Goal: Information Seeking & Learning: Learn about a topic

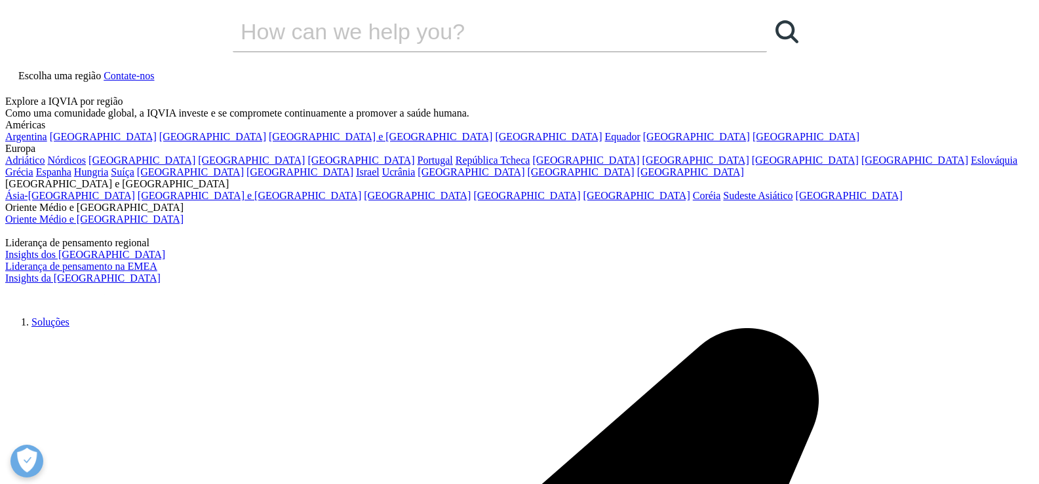
click at [56, 142] on font "[GEOGRAPHIC_DATA]" at bounding box center [103, 136] width 107 height 11
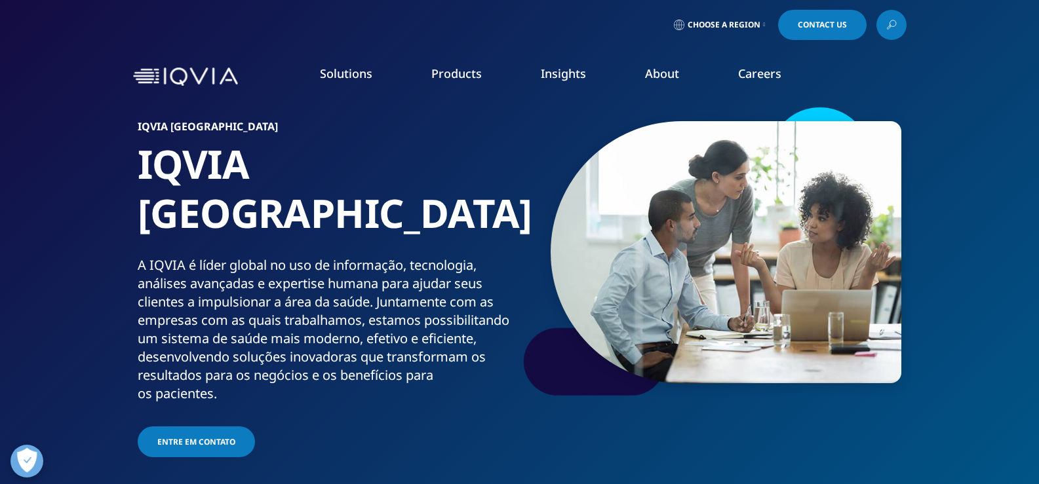
drag, startPoint x: 919, startPoint y: 75, endPoint x: 584, endPoint y: 369, distance: 445.7
click at [584, 369] on div at bounding box center [711, 252] width 380 height 295
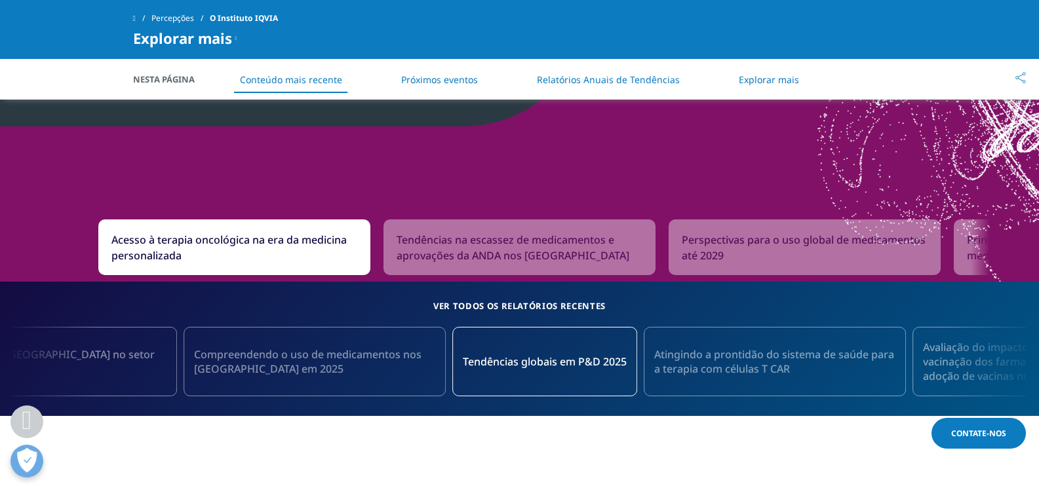
scroll to position [1240, 0]
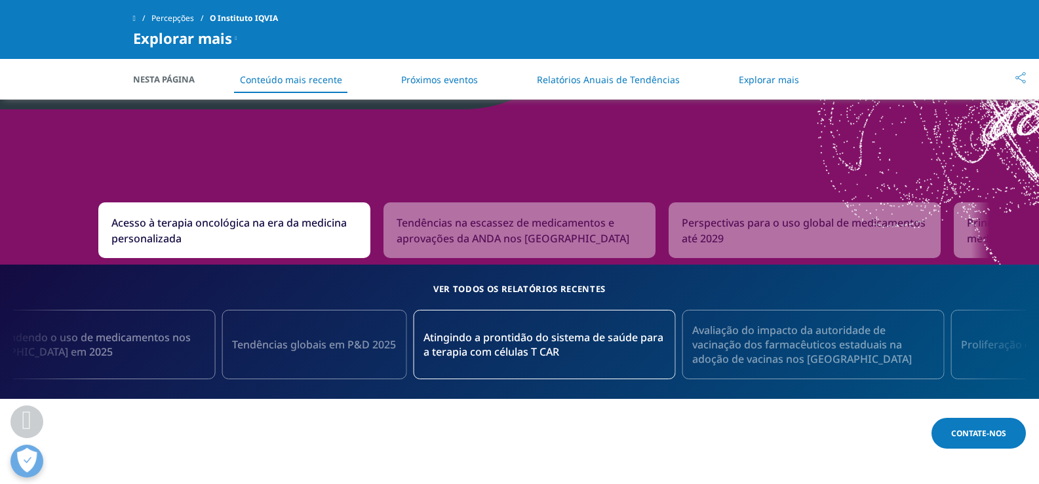
click at [997, 347] on icon at bounding box center [996, 345] width 24 height 28
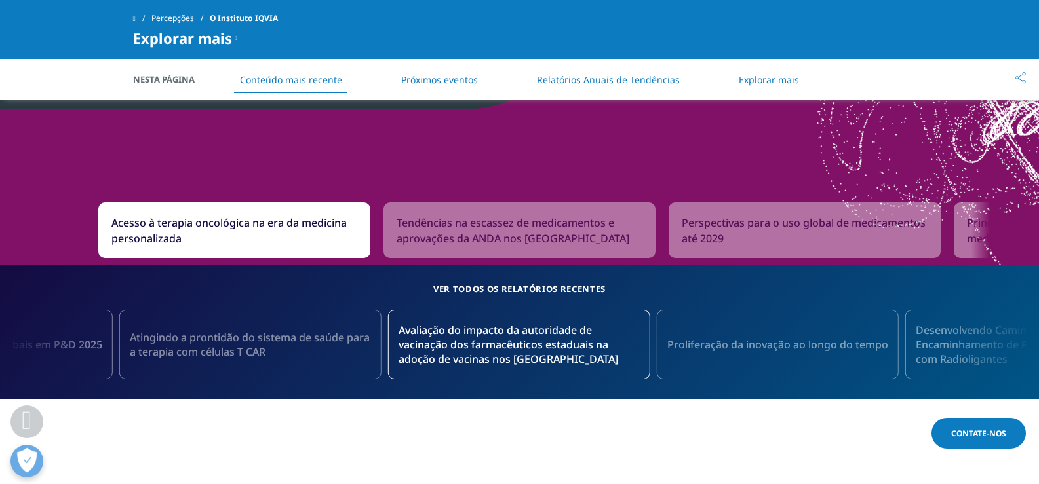
click at [996, 347] on icon at bounding box center [996, 345] width 24 height 28
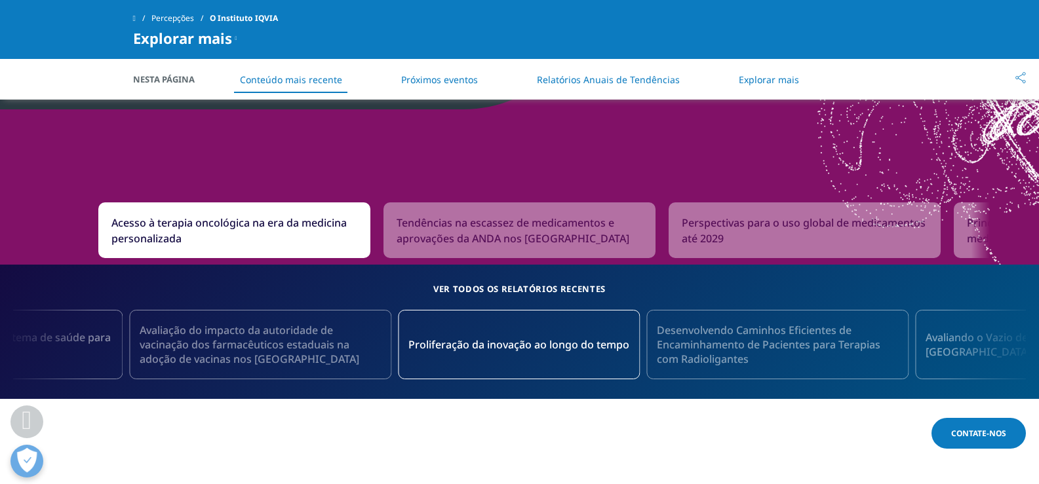
click at [996, 347] on icon at bounding box center [996, 345] width 24 height 28
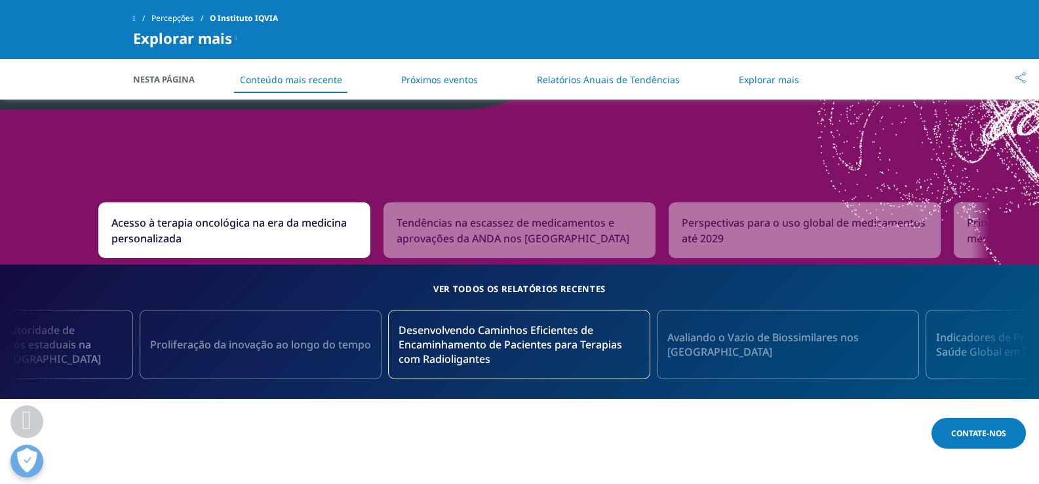
click at [995, 346] on icon at bounding box center [996, 345] width 24 height 28
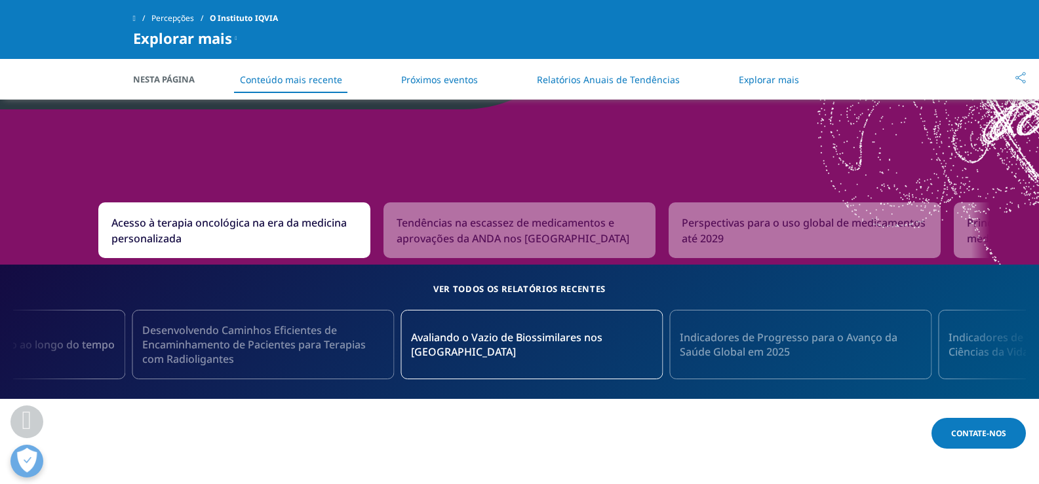
click at [995, 346] on icon at bounding box center [996, 345] width 24 height 28
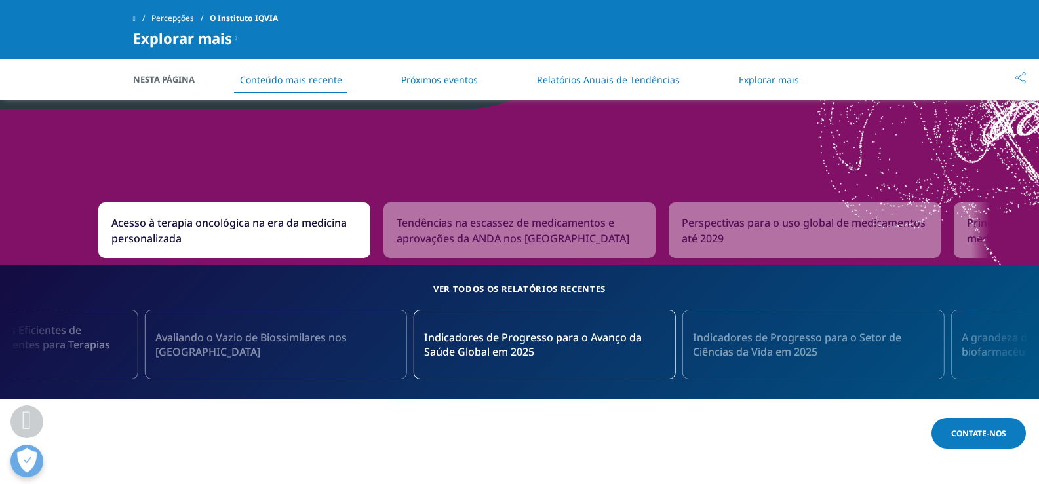
click at [995, 346] on icon at bounding box center [996, 345] width 24 height 28
click at [993, 346] on icon at bounding box center [996, 345] width 24 height 28
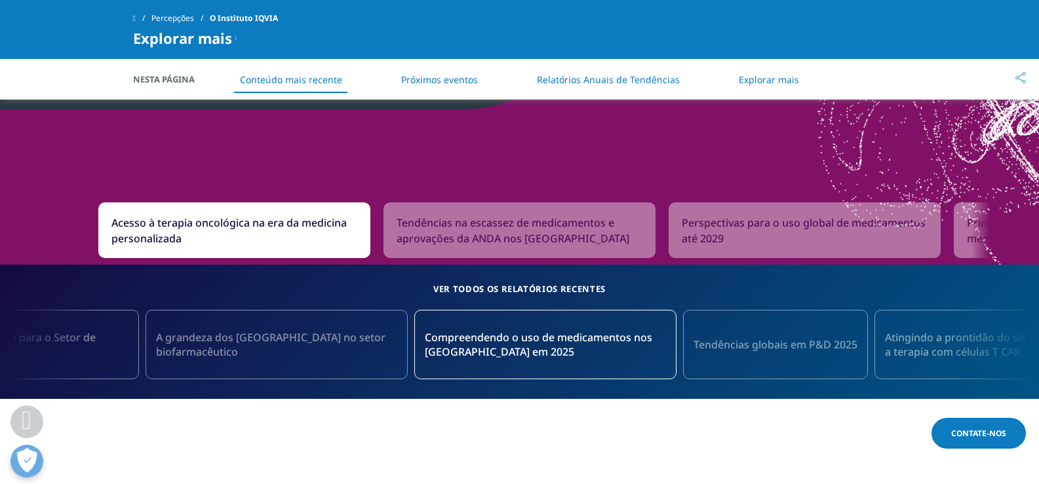
click at [993, 346] on icon at bounding box center [996, 345] width 24 height 28
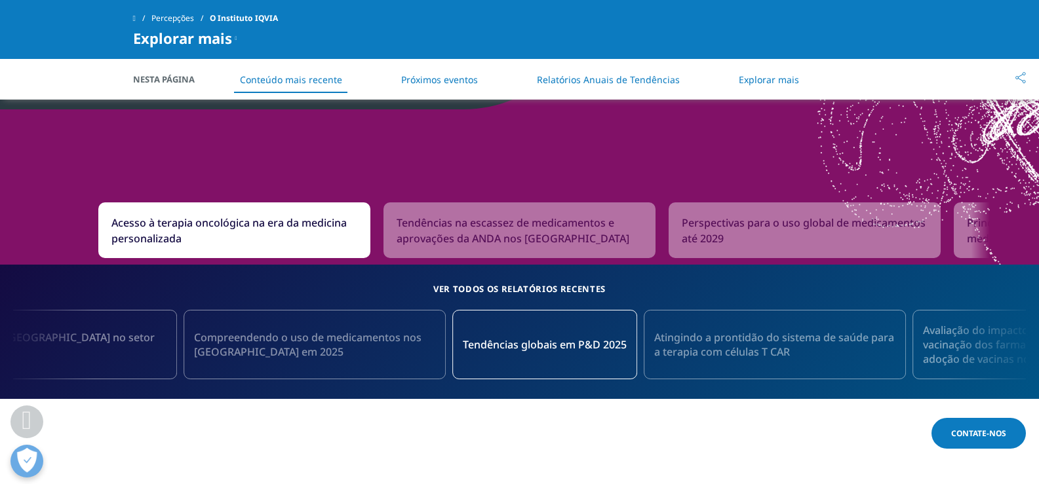
click at [993, 346] on icon at bounding box center [996, 345] width 24 height 28
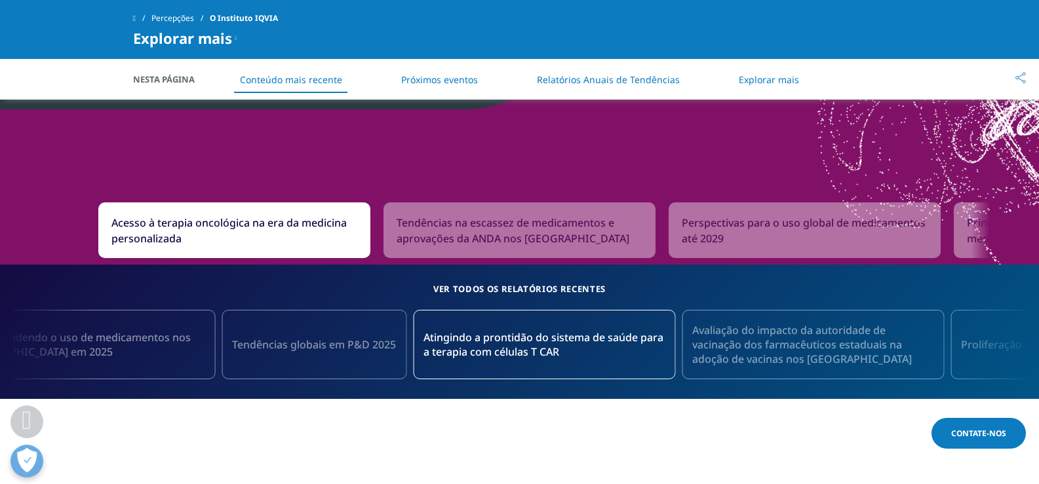
click at [990, 344] on icon at bounding box center [996, 345] width 24 height 28
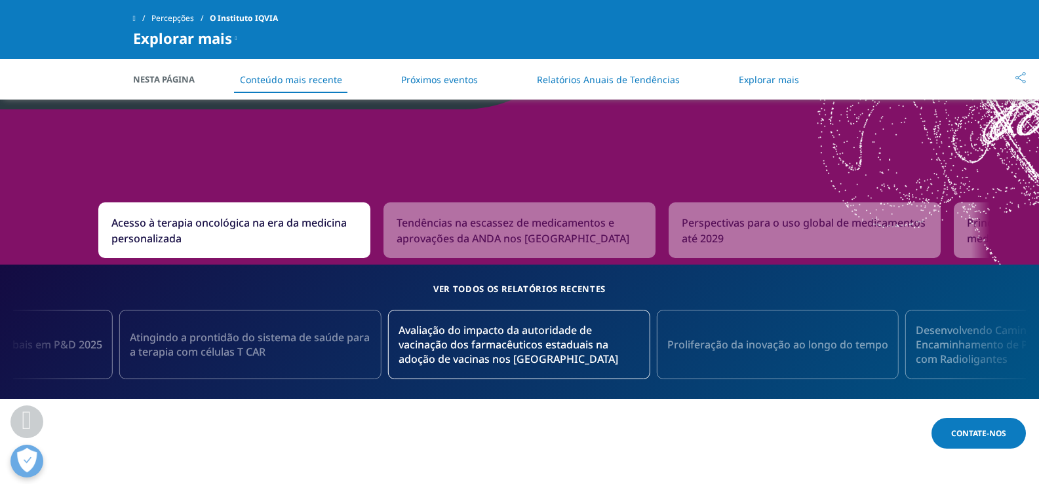
click at [990, 344] on icon at bounding box center [996, 345] width 24 height 28
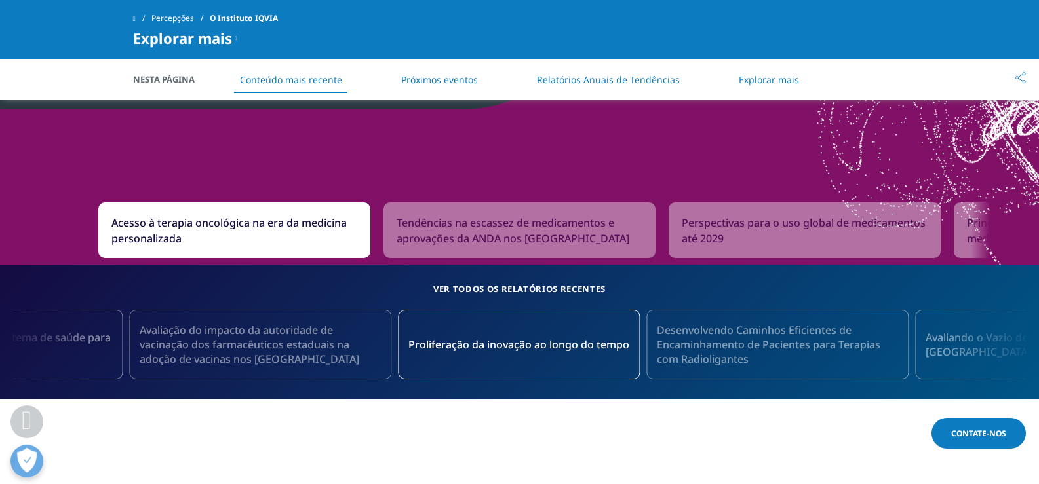
click at [990, 344] on icon at bounding box center [996, 345] width 24 height 28
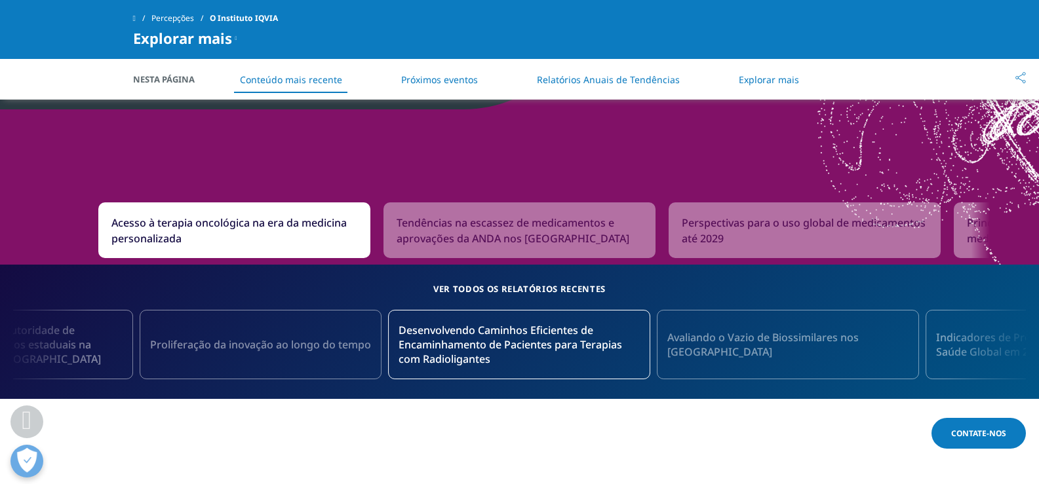
click at [990, 344] on icon at bounding box center [996, 345] width 24 height 28
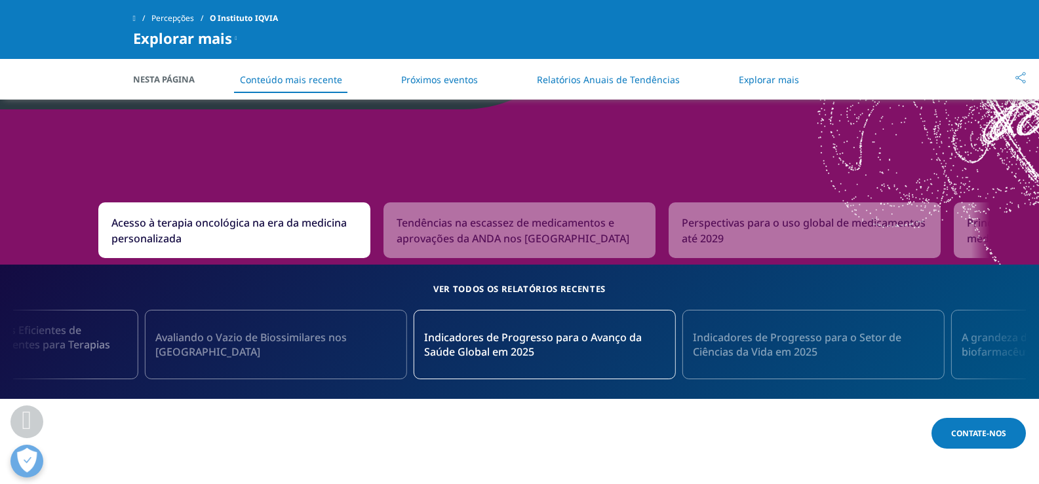
click at [233, 36] on div "Explorar mais" at bounding box center [185, 38] width 104 height 16
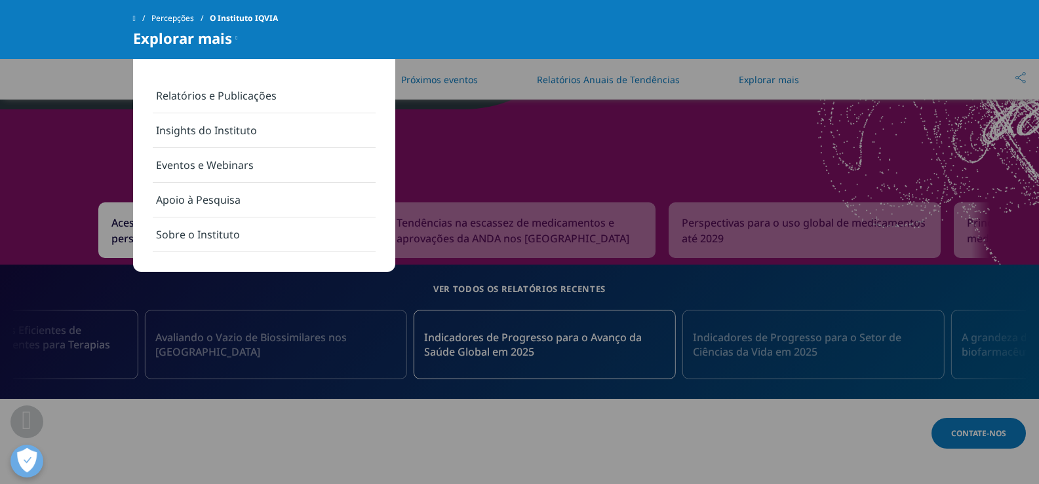
click at [224, 96] on font "Relatórios e Publicações" at bounding box center [216, 95] width 121 height 14
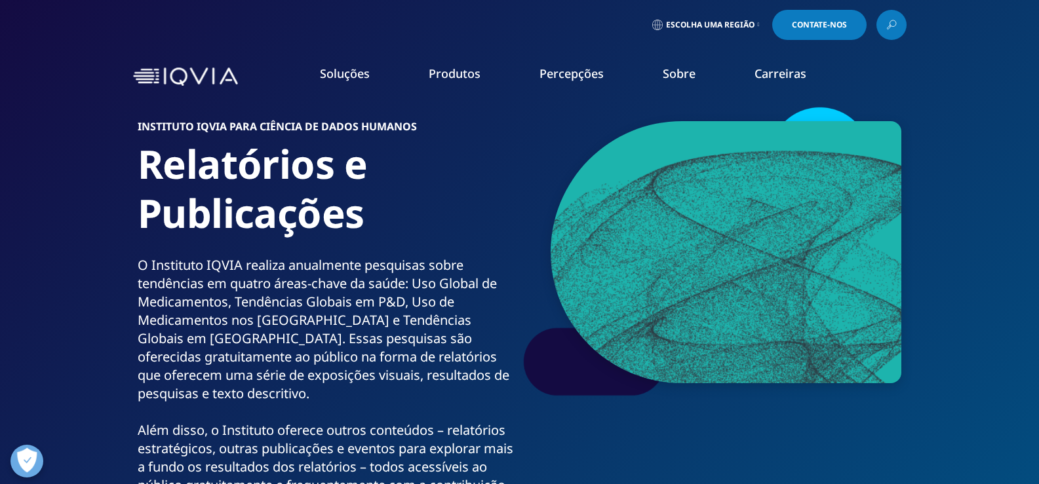
click at [757, 25] on icon at bounding box center [758, 24] width 2 height 5
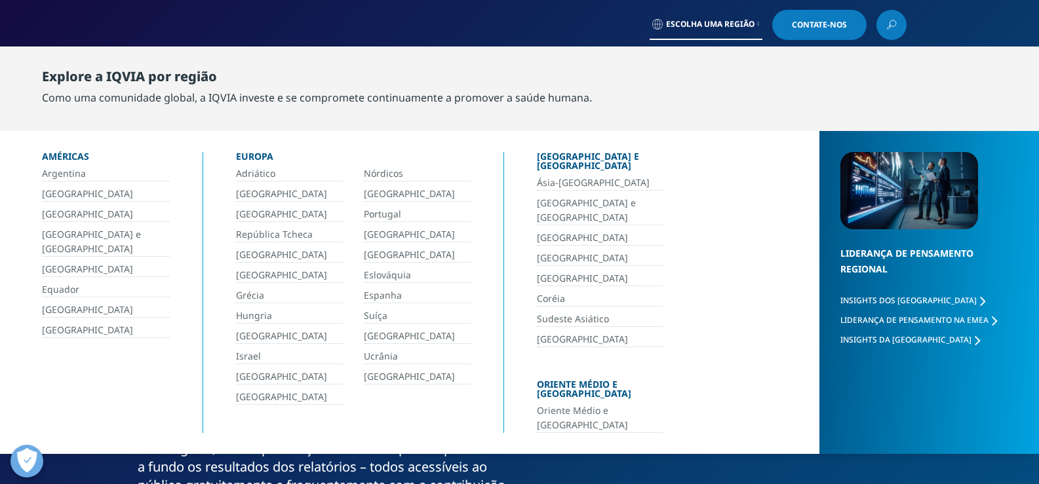
click at [58, 189] on font "[GEOGRAPHIC_DATA]" at bounding box center [87, 193] width 91 height 12
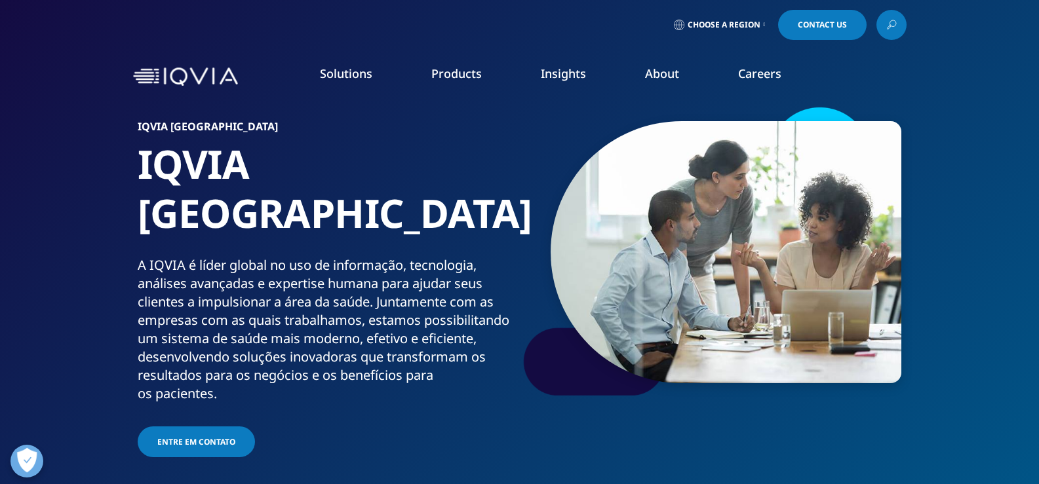
click at [765, 26] on icon at bounding box center [764, 24] width 2 height 5
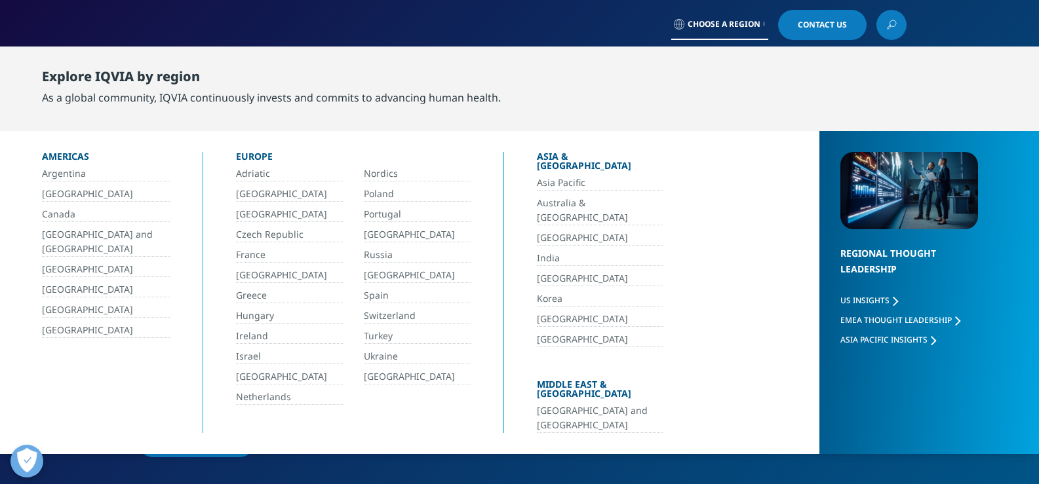
click at [765, 26] on icon at bounding box center [764, 24] width 2 height 5
